Goal: Task Accomplishment & Management: Complete application form

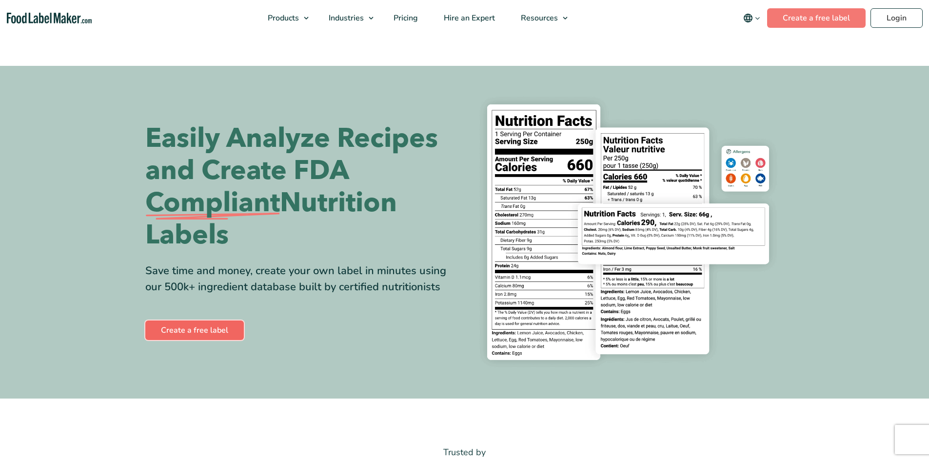
click at [214, 335] on link "Create a free label" at bounding box center [194, 330] width 99 height 20
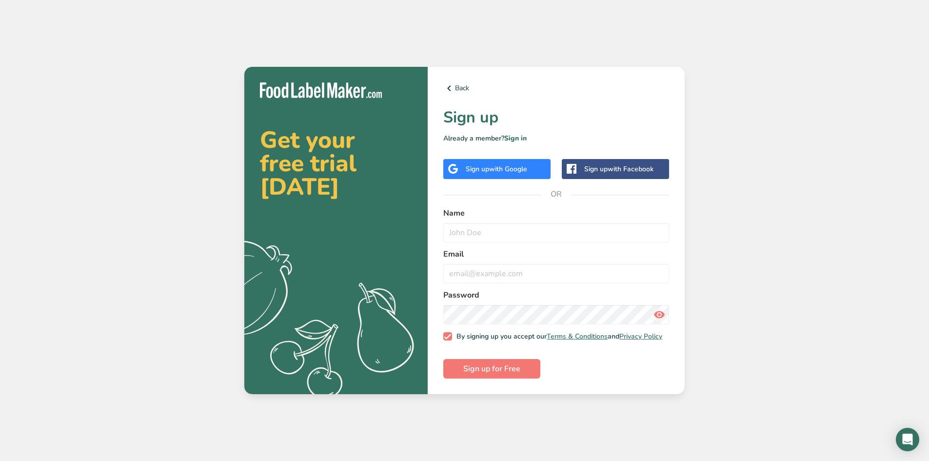
click at [496, 169] on span "with Google" at bounding box center [508, 168] width 38 height 9
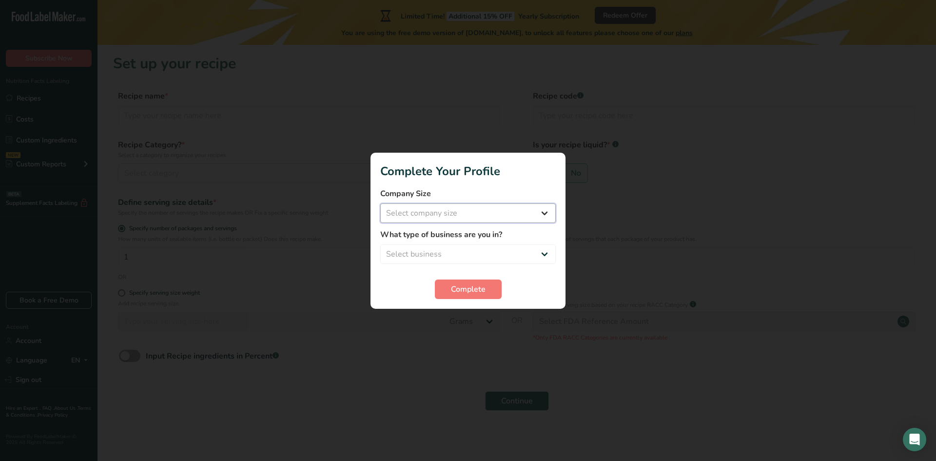
click at [422, 221] on select "Select company size Fewer than 10 Employees 10 to 50 Employees 51 to 500 Employ…" at bounding box center [468, 213] width 176 height 20
select select "2"
click at [380, 203] on select "Select company size Fewer than 10 Employees 10 to 50 Employees 51 to 500 Employ…" at bounding box center [468, 213] width 176 height 20
click at [447, 254] on select "Select business Packaged Food Manufacturer Restaurant & Cafe Bakery Meal Plans …" at bounding box center [468, 254] width 176 height 20
select select "2"
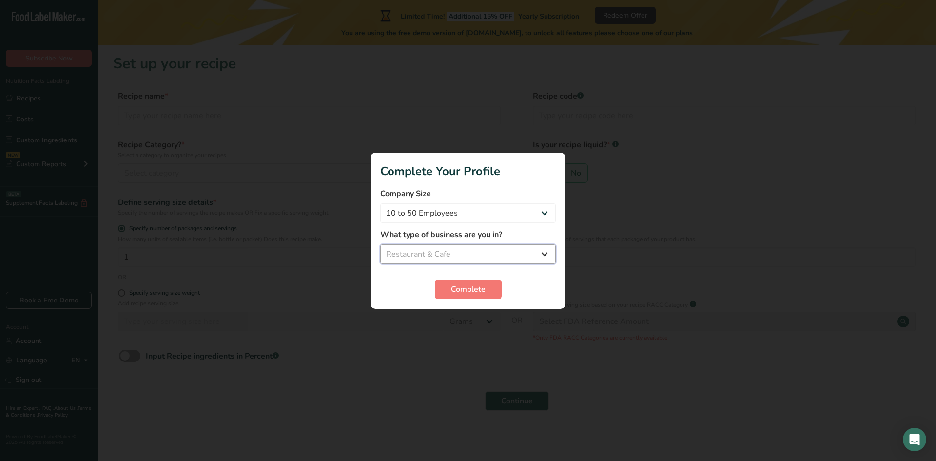
click at [380, 244] on select "Select business Packaged Food Manufacturer Restaurant & Cafe Bakery Meal Plans …" at bounding box center [468, 254] width 176 height 20
click at [504, 286] on div "Complete" at bounding box center [468, 289] width 176 height 20
click at [475, 290] on span "Complete" at bounding box center [468, 289] width 35 height 12
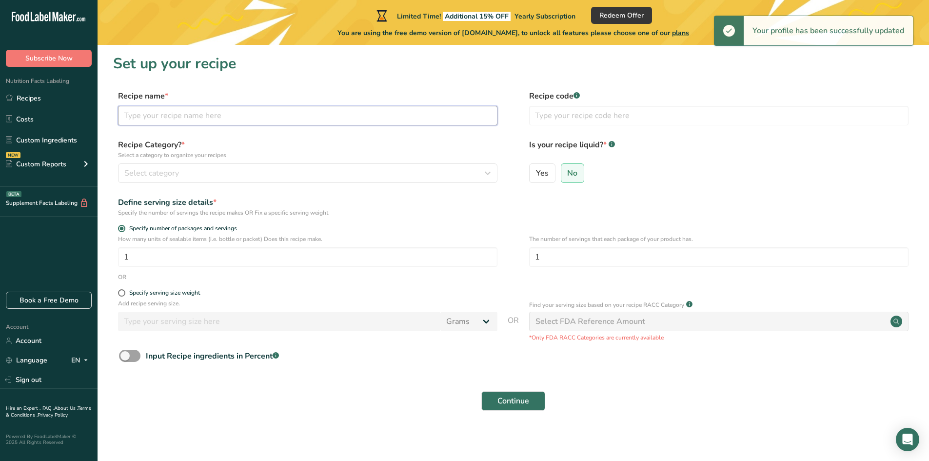
click at [182, 113] on input "text" at bounding box center [307, 116] width 379 height 20
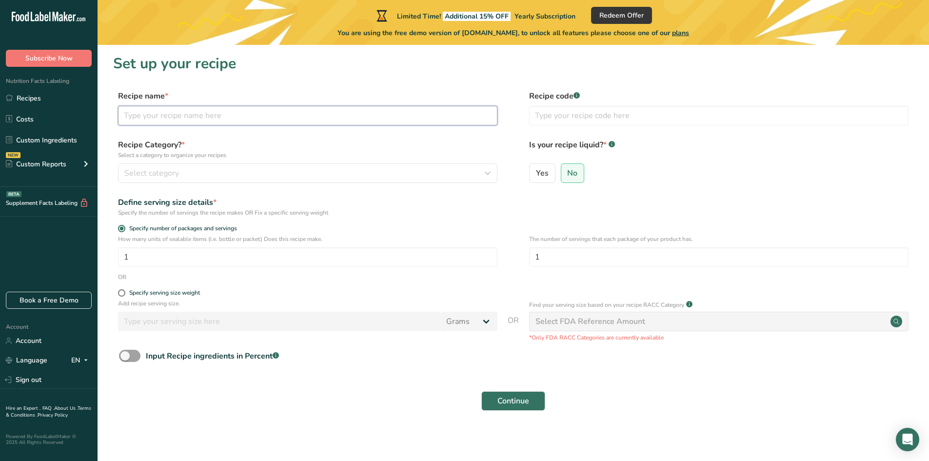
click at [208, 118] on input "text" at bounding box center [307, 116] width 379 height 20
drag, startPoint x: 168, startPoint y: 111, endPoint x: 89, endPoint y: 118, distance: 79.3
click at [89, 117] on div ".a-20{fill:#fff;} Subscribe Now Nutrition Facts Labeling Recipes Costs Custom I…" at bounding box center [464, 231] width 929 height 463
type input "Sour Candy"
click at [162, 173] on span "Select category" at bounding box center [151, 173] width 55 height 12
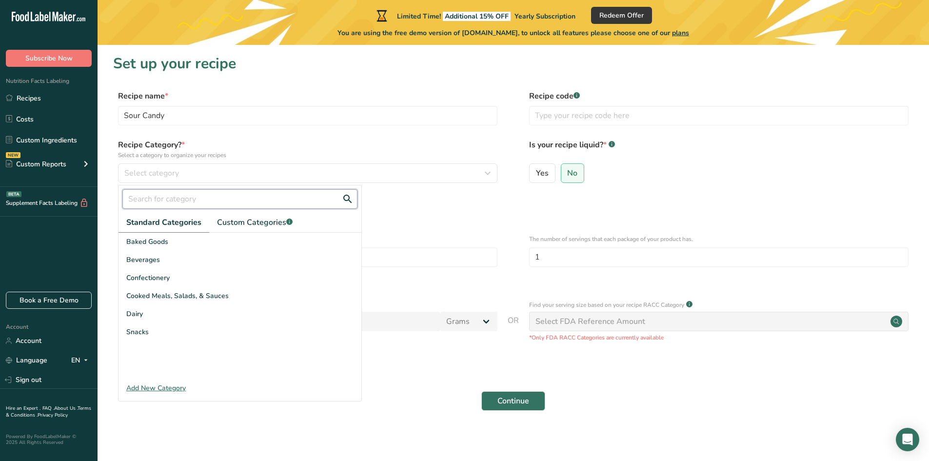
click at [204, 203] on input "text" at bounding box center [239, 199] width 235 height 20
drag, startPoint x: 172, startPoint y: 198, endPoint x: 107, endPoint y: 197, distance: 65.4
click at [107, 197] on section "Set up your recipe Recipe name * Sour Candy Recipe code .a-a{fill:#347362;}.b-a…" at bounding box center [513, 238] width 831 height 387
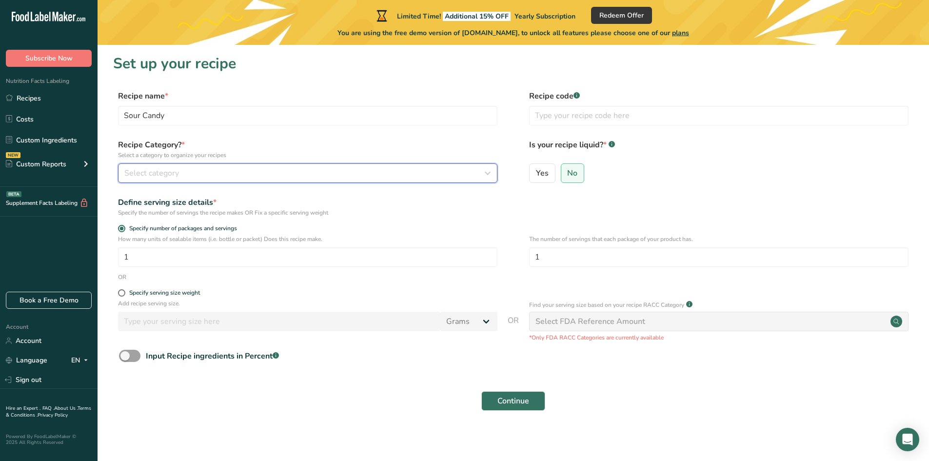
click at [169, 166] on button "Select category" at bounding box center [307, 173] width 379 height 20
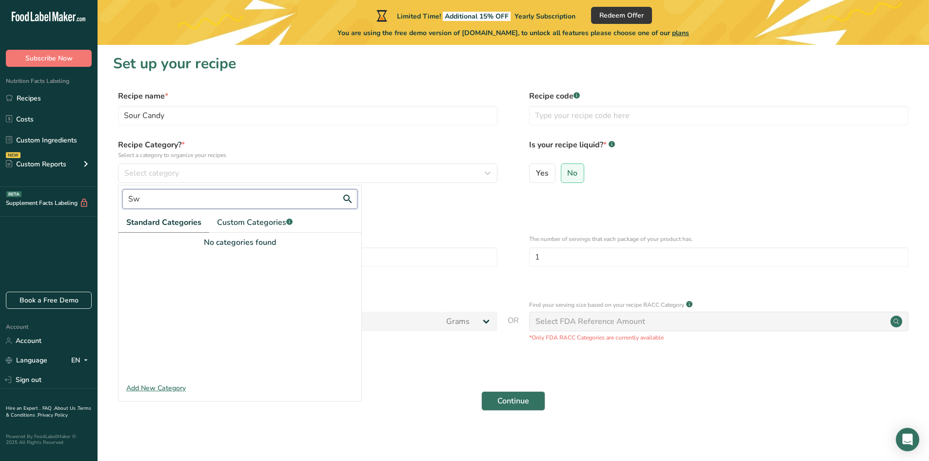
type input "S"
type input "G"
click at [256, 224] on span "Custom Categories .a-a{fill:#347362;}.b-a{fill:#fff;}" at bounding box center [255, 223] width 76 height 12
click at [231, 199] on input "text" at bounding box center [239, 199] width 235 height 20
type input "Candy"
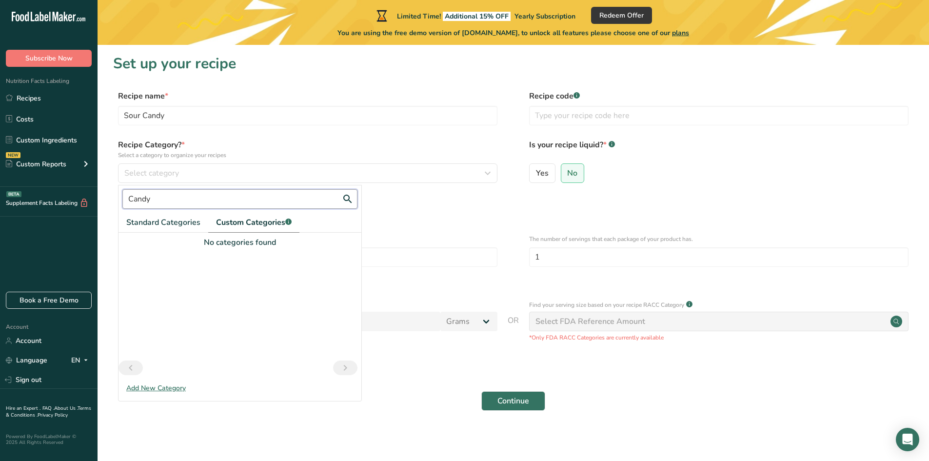
drag, startPoint x: 231, startPoint y: 199, endPoint x: 0, endPoint y: 214, distance: 231.1
click at [0, 214] on div ".a-20{fill:#fff;} Subscribe Now Nutrition Facts Labeling Recipes Costs Custom I…" at bounding box center [464, 231] width 929 height 463
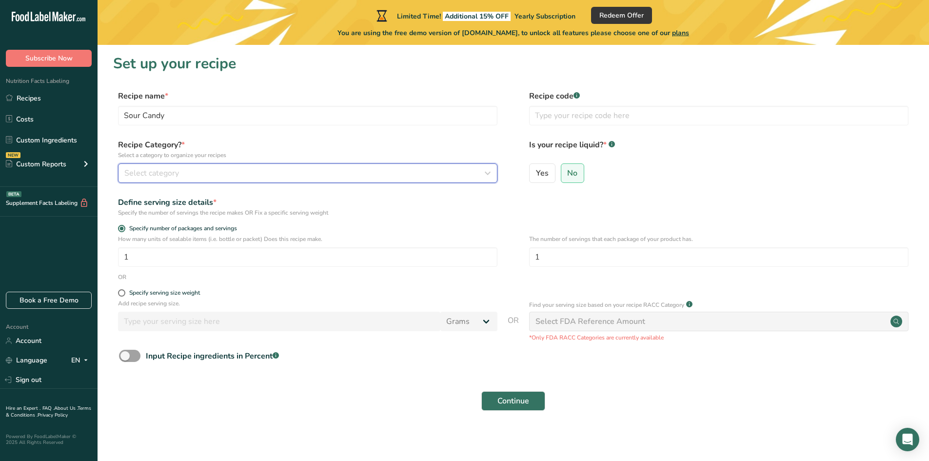
click at [213, 173] on div "Select category" at bounding box center [304, 173] width 361 height 12
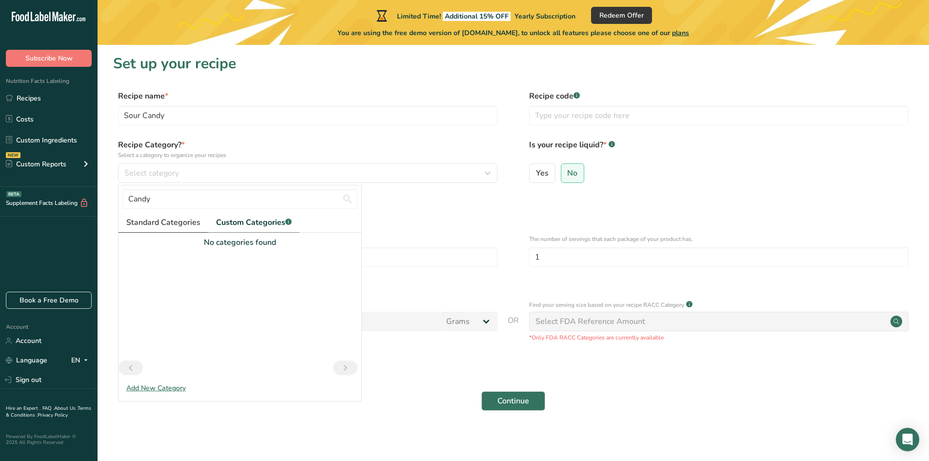
click at [162, 221] on span "Standard Categories" at bounding box center [163, 223] width 74 height 12
click at [162, 221] on span "Standard Categories" at bounding box center [163, 223] width 75 height 12
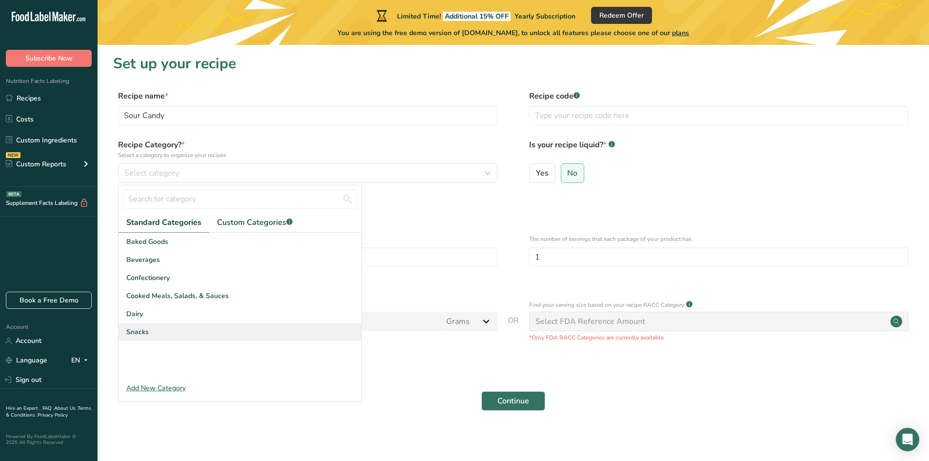
click at [157, 335] on div "Snacks" at bounding box center [240, 332] width 243 height 18
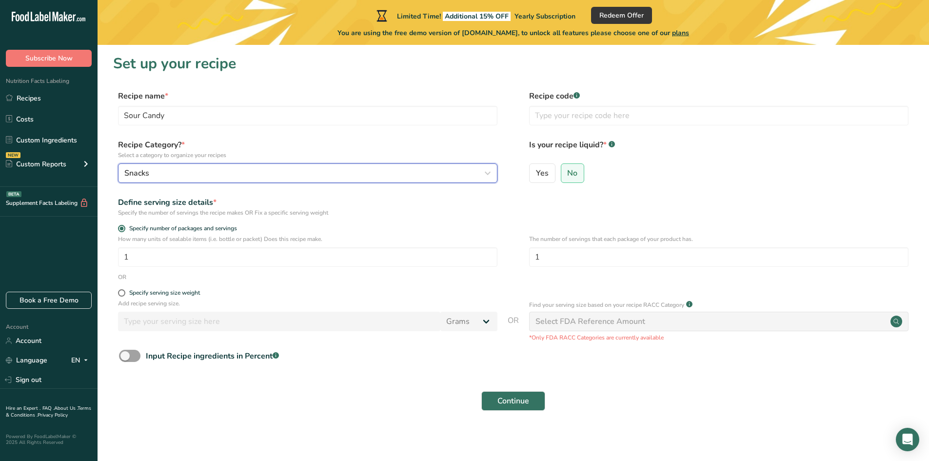
click at [141, 170] on span "Snacks" at bounding box center [136, 173] width 25 height 12
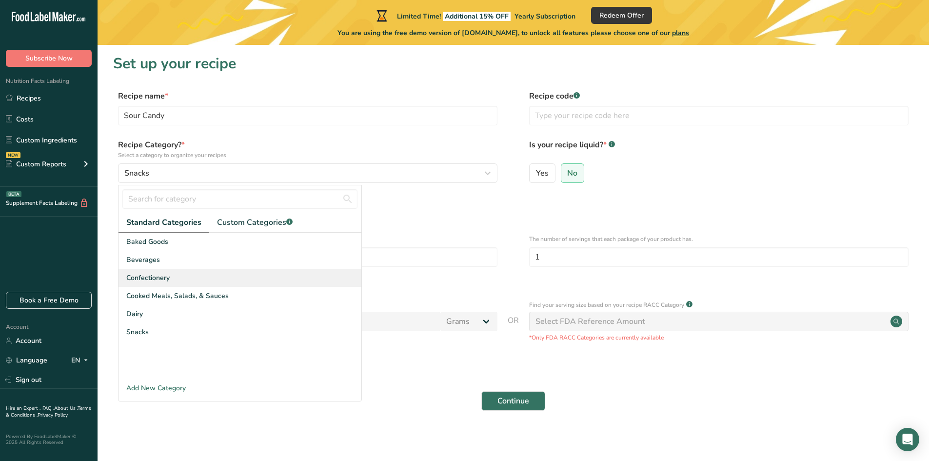
click at [186, 276] on div "Confectionery" at bounding box center [240, 278] width 243 height 18
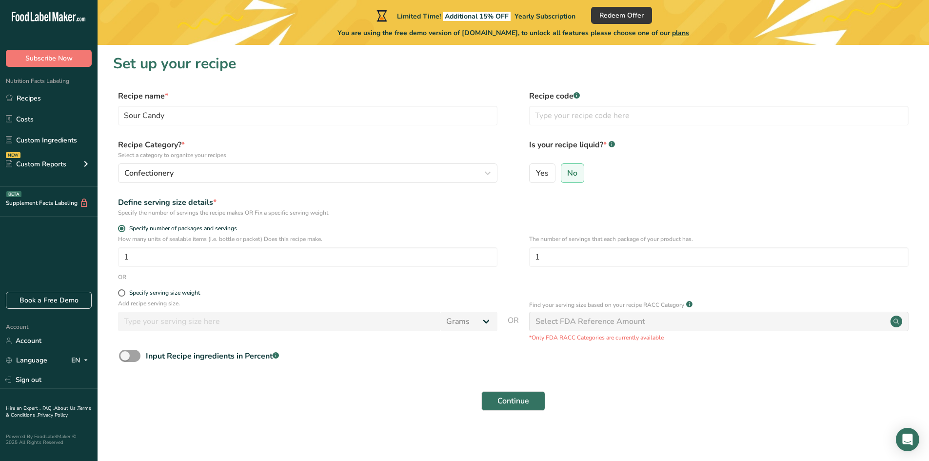
click at [461, 213] on div "Specify the number of servings the recipe makes OR Fix a specific serving weight" at bounding box center [307, 212] width 379 height 9
click at [179, 260] on input "1" at bounding box center [307, 257] width 379 height 20
type input "20"
click at [667, 168] on div "Yes No" at bounding box center [718, 175] width 379 height 25
click at [568, 115] on input "text" at bounding box center [718, 116] width 379 height 20
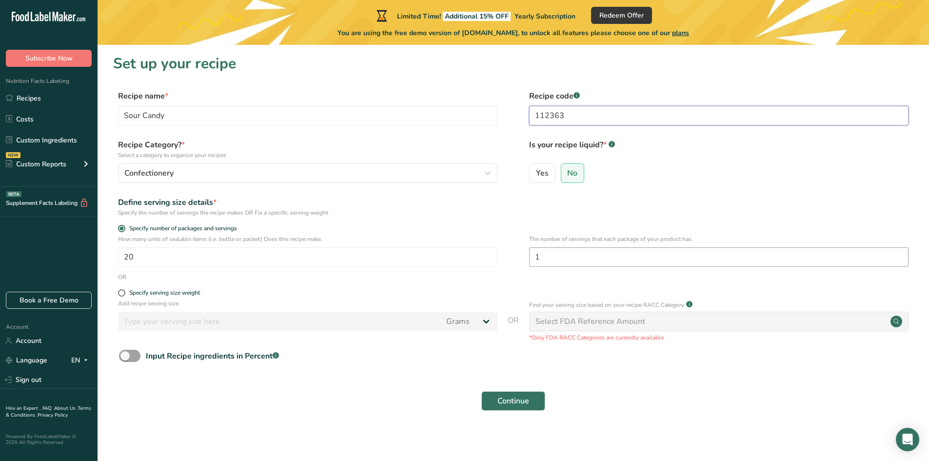
type input "112363"
drag, startPoint x: 570, startPoint y: 257, endPoint x: 525, endPoint y: 257, distance: 44.9
click at [525, 257] on div "How many units of sealable items (i.e. bottle or packet) Does this recipe make.…" at bounding box center [513, 254] width 800 height 38
type input "20"
click at [509, 403] on span "Continue" at bounding box center [513, 401] width 32 height 12
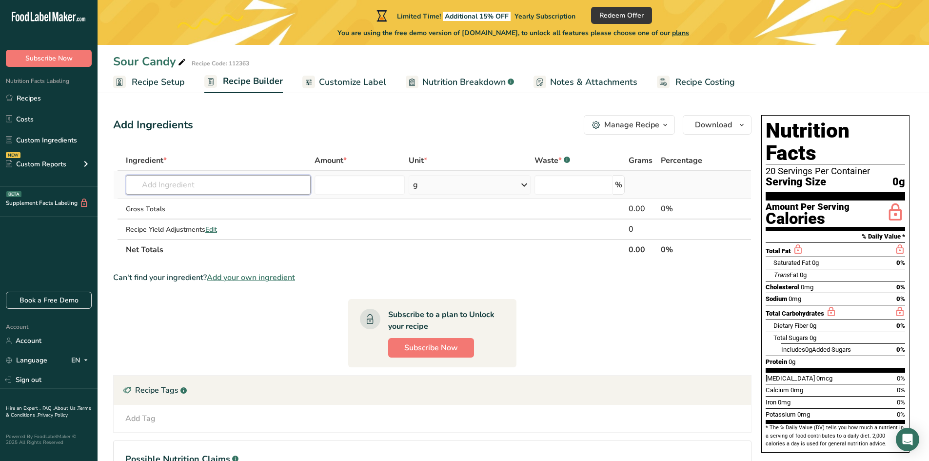
click at [174, 189] on input "text" at bounding box center [218, 185] width 185 height 20
type input "S"
type input "Saturated fat"
click at [278, 207] on p "4675 Margarine-like spread, SMART BEAT Super Light without saturated fat" at bounding box center [258, 204] width 248 height 10
type input "Margarine-like spread, SMART BEAT Super Light without saturated fat"
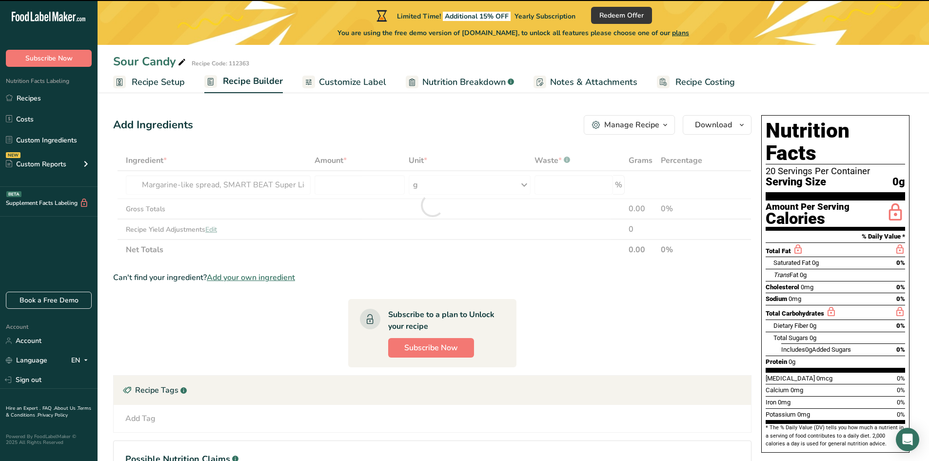
type input "0"
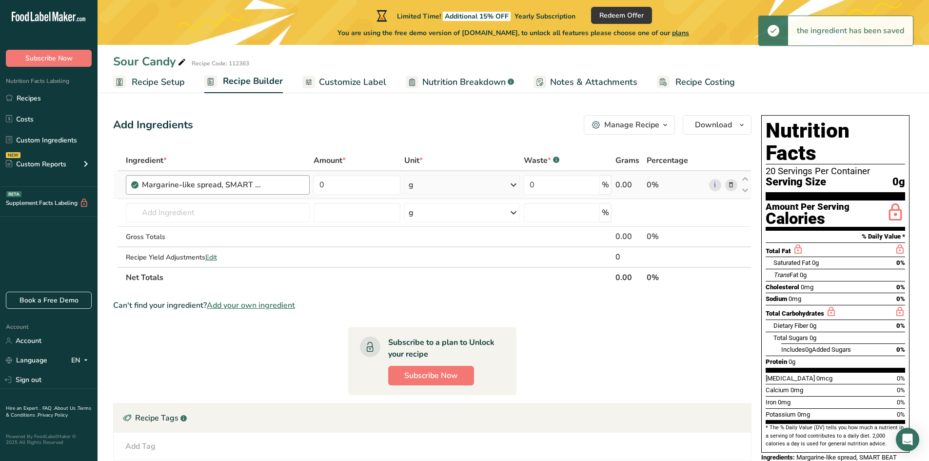
click at [264, 182] on div "Margarine-like spread, SMART BEAT Super Light without saturated fat" at bounding box center [223, 185] width 162 height 12
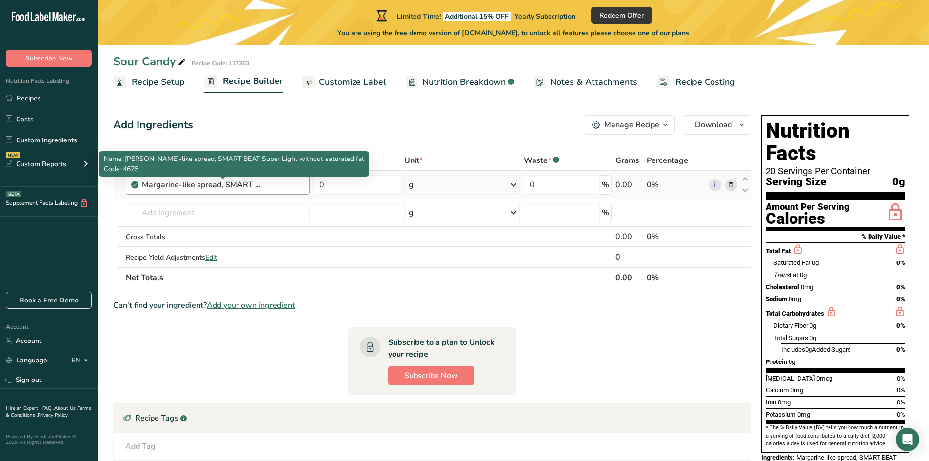
click at [263, 186] on div "Margarine-like spread, SMART BEAT Super Light without saturated fat" at bounding box center [203, 185] width 122 height 12
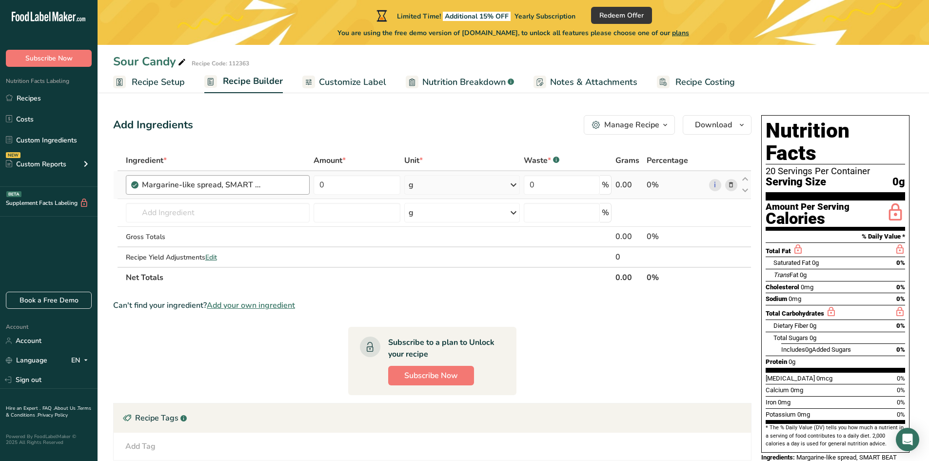
click at [248, 186] on div "Margarine-like spread, SMART BEAT Super Light without saturated fat" at bounding box center [203, 185] width 122 height 12
click at [286, 207] on input "text" at bounding box center [218, 213] width 184 height 20
click at [365, 180] on input "0" at bounding box center [357, 185] width 87 height 20
type input "3"
click at [567, 188] on div "Ingredient * Amount * Unit * Waste * .a-a{fill:#347362;}.b-a{fill:#fff;} Grams …" at bounding box center [432, 219] width 638 height 138
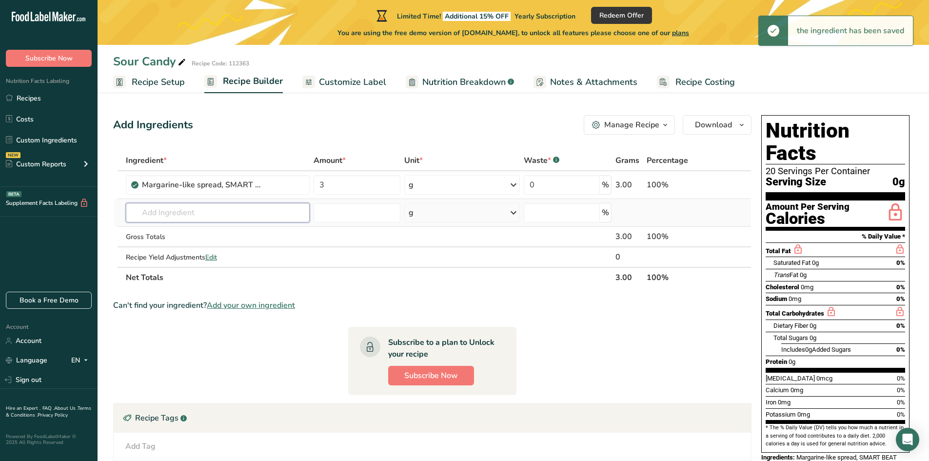
click at [228, 212] on div "Ingredient * Amount * Unit * Waste * .a-a{fill:#347362;}.b-a{fill:#fff;} Grams …" at bounding box center [432, 219] width 638 height 138
click at [364, 188] on input "3" at bounding box center [357, 185] width 87 height 20
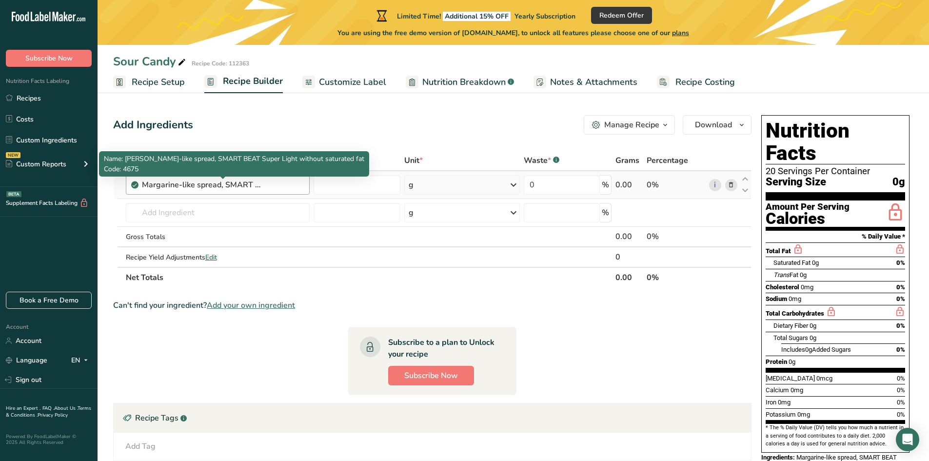
type input "0"
click at [217, 187] on div "Ingredient * Amount * Unit * Waste * .a-a{fill:#347362;}.b-a{fill:#fff;} Grams …" at bounding box center [432, 219] width 638 height 138
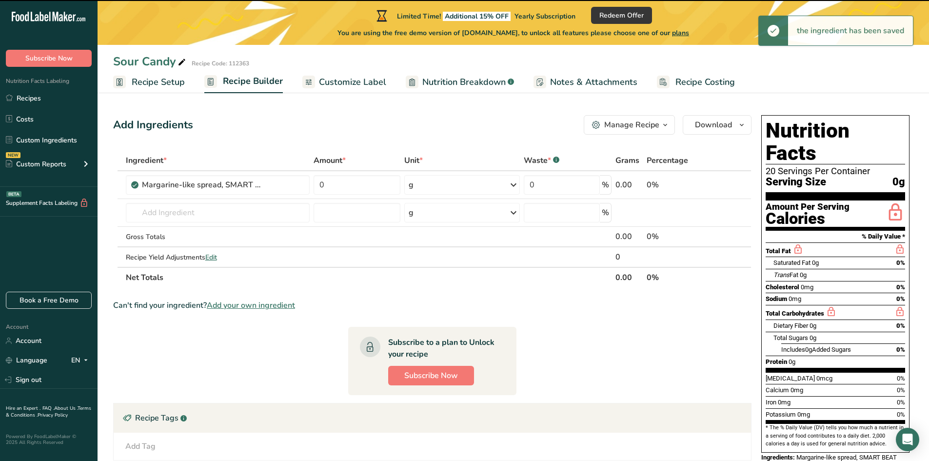
click at [302, 187] on div "Margarine-like spread, SMART BEAT Super Light without saturated fat" at bounding box center [223, 185] width 162 height 12
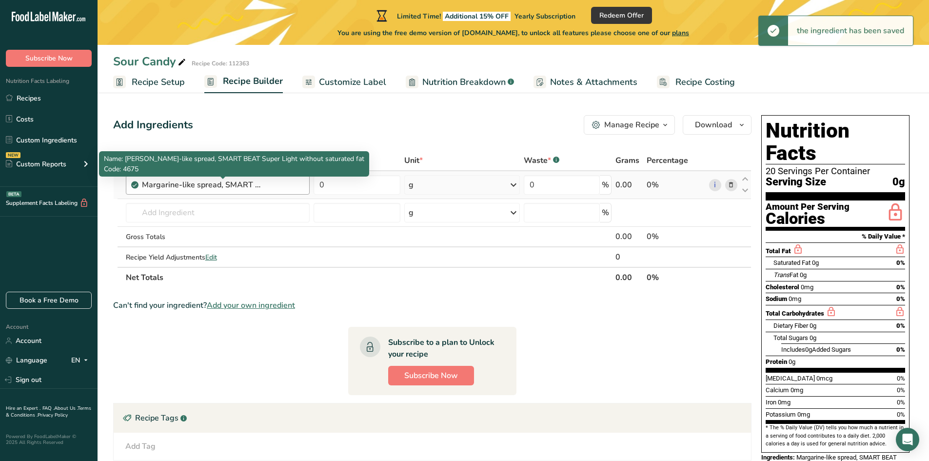
click at [254, 185] on div "Margarine-like spread, SMART BEAT Super Light without saturated fat" at bounding box center [203, 185] width 122 height 12
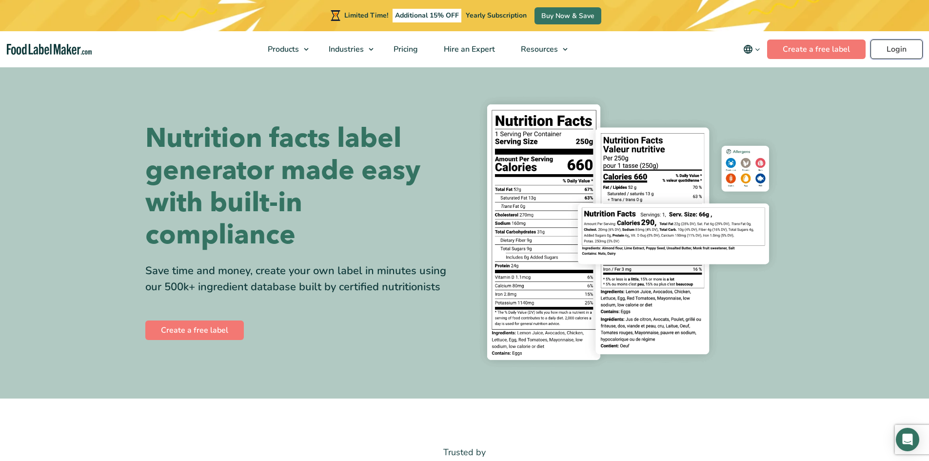
click at [914, 50] on link "Login" at bounding box center [896, 50] width 52 height 20
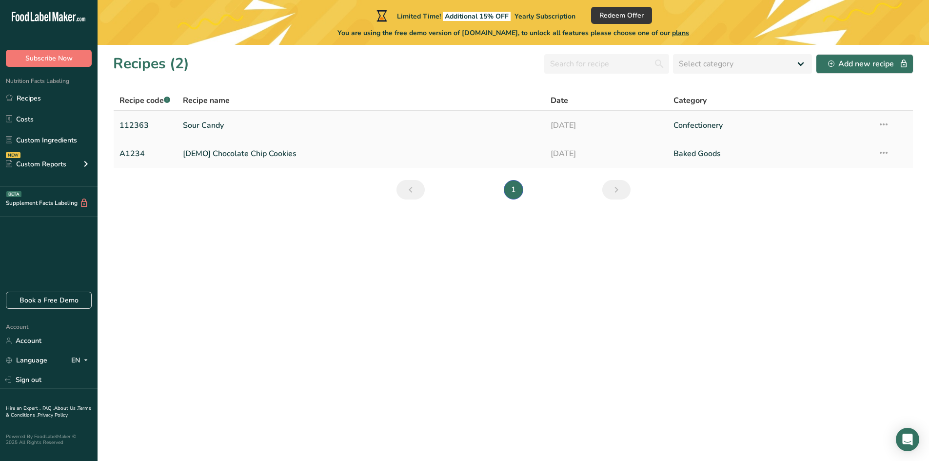
click at [178, 126] on td "Sour Candy" at bounding box center [361, 125] width 368 height 28
click at [265, 152] on link "[DEMO] Chocolate Chip Cookies" at bounding box center [361, 153] width 356 height 20
